Goal: Browse casually

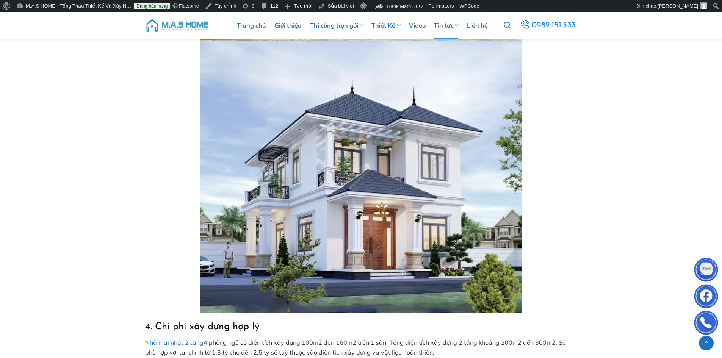
scroll to position [2500, 0]
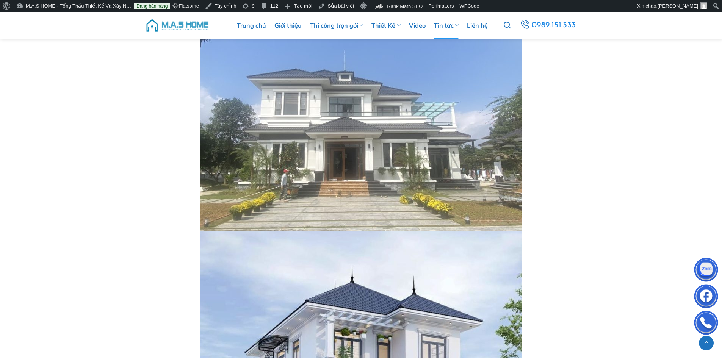
click at [183, 23] on img at bounding box center [177, 25] width 64 height 23
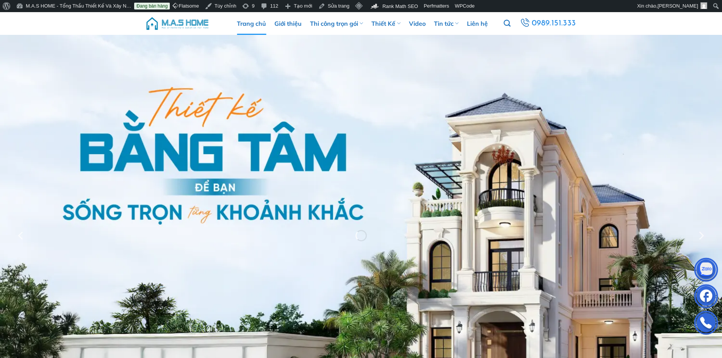
click at [192, 21] on img at bounding box center [177, 23] width 64 height 23
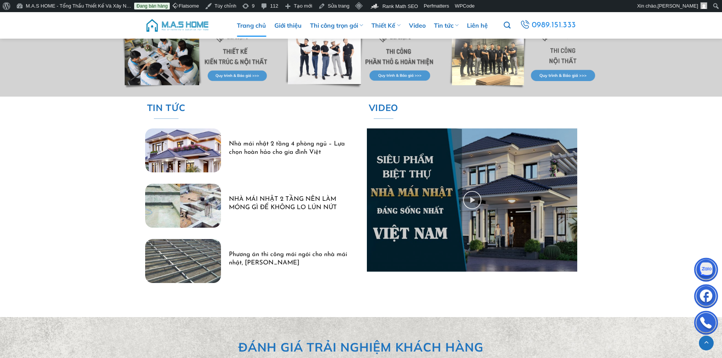
scroll to position [2235, 0]
